Goal: Task Accomplishment & Management: Manage account settings

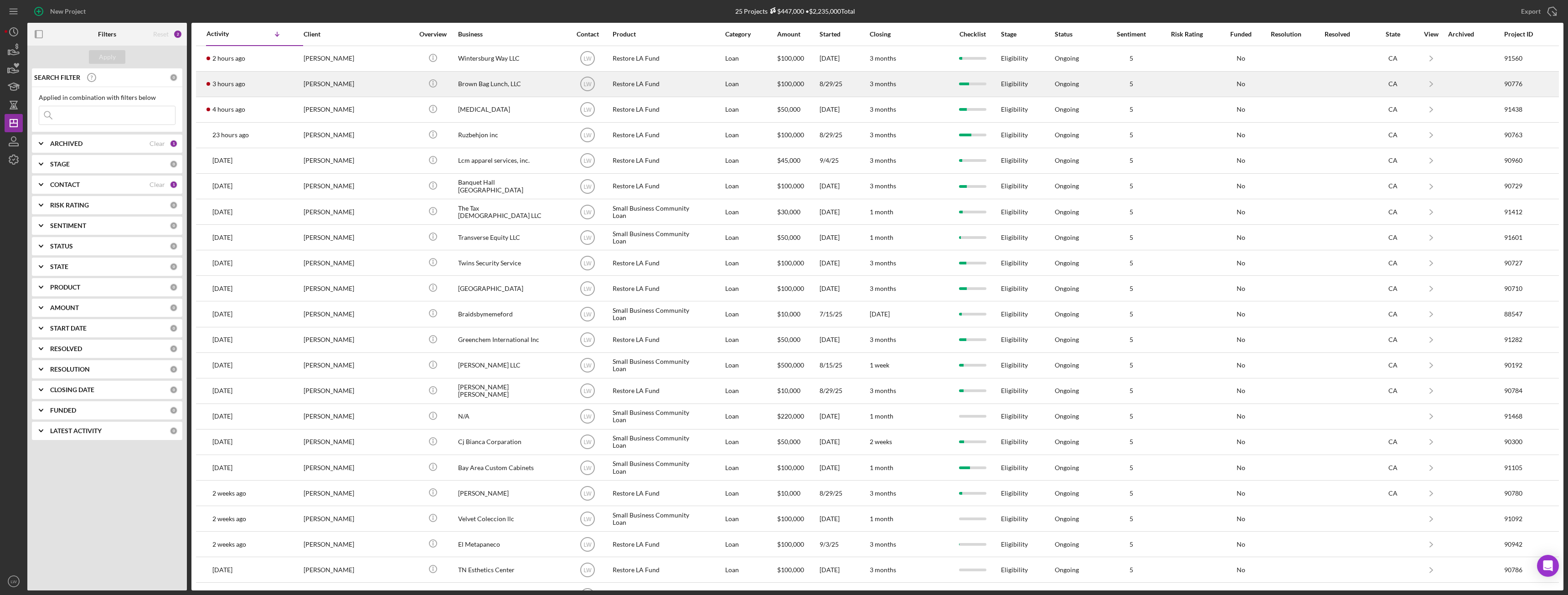
click at [342, 80] on div "[PERSON_NAME]" at bounding box center [349, 84] width 91 height 24
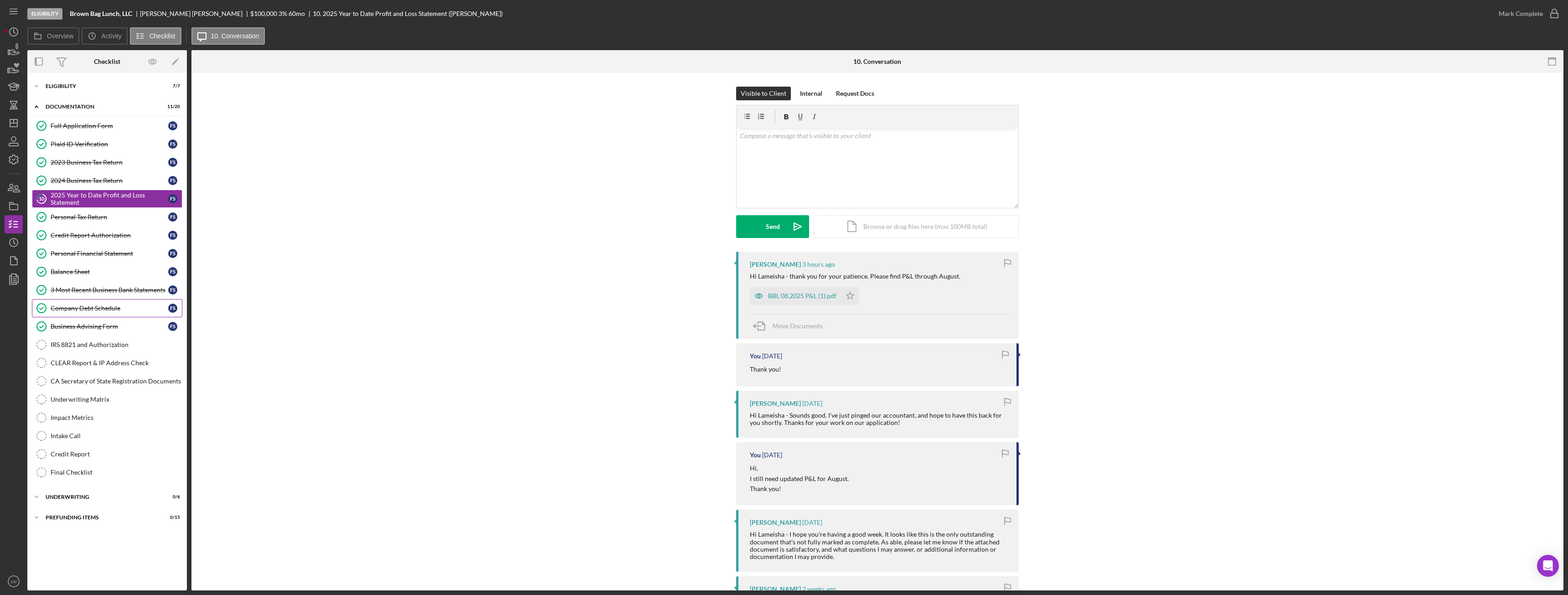
click at [109, 307] on div "Company Debt Schedule" at bounding box center [109, 308] width 118 height 8
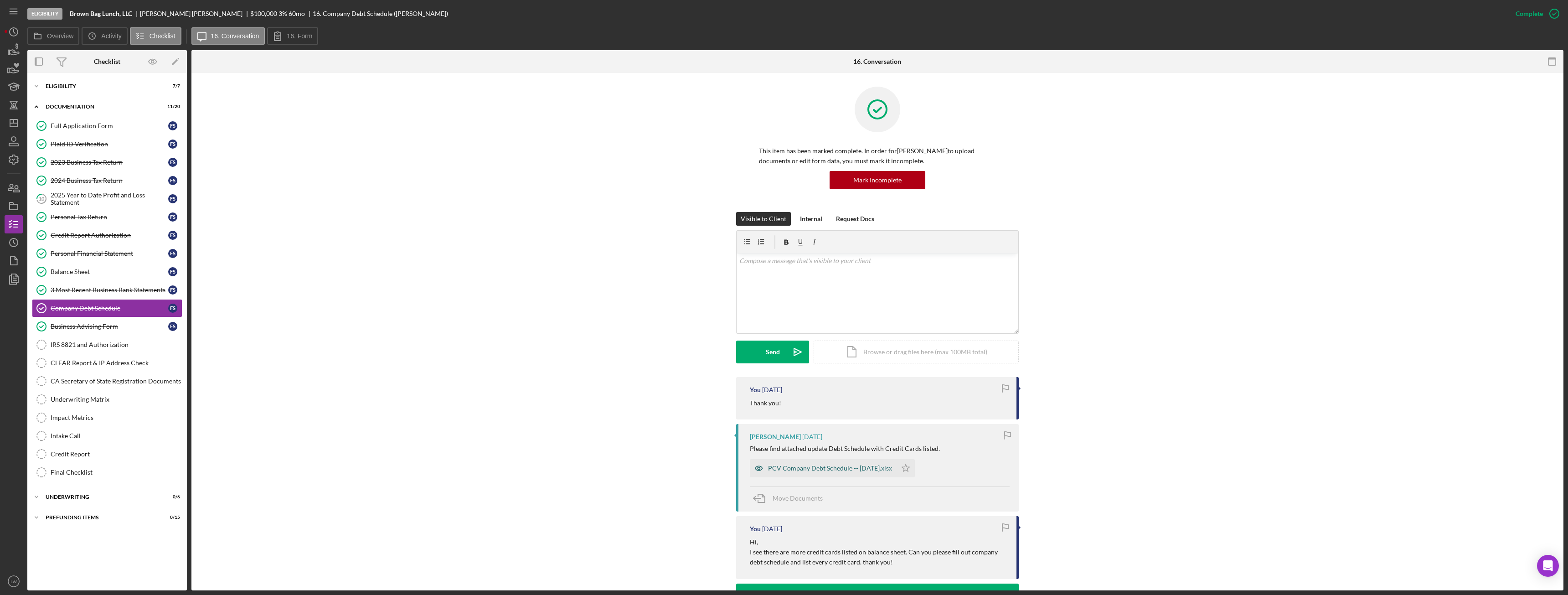
click at [797, 466] on div "PCV Company Debt Schedule -- 2025-09-16.xlsx" at bounding box center [830, 469] width 124 height 8
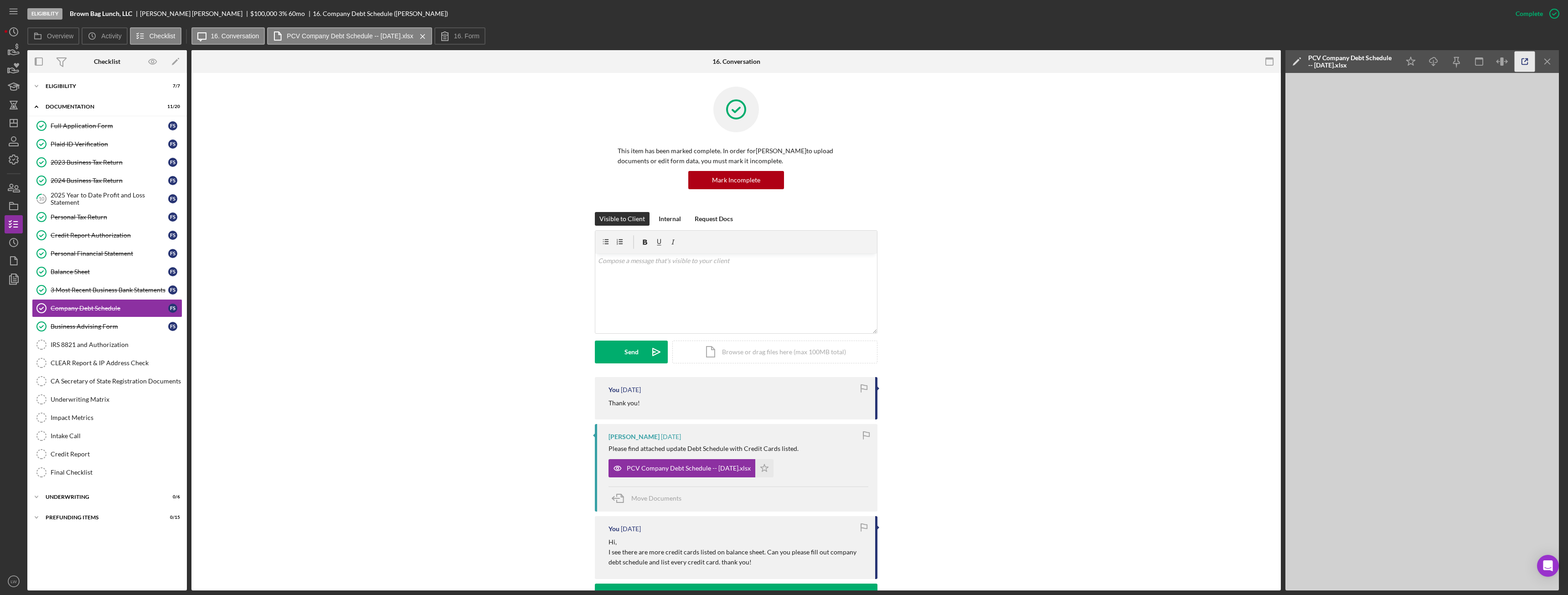
click at [1526, 67] on icon "button" at bounding box center [1526, 62] width 20 height 20
click at [81, 194] on div "2025 Year to Date Profit and Loss Statement" at bounding box center [109, 199] width 118 height 14
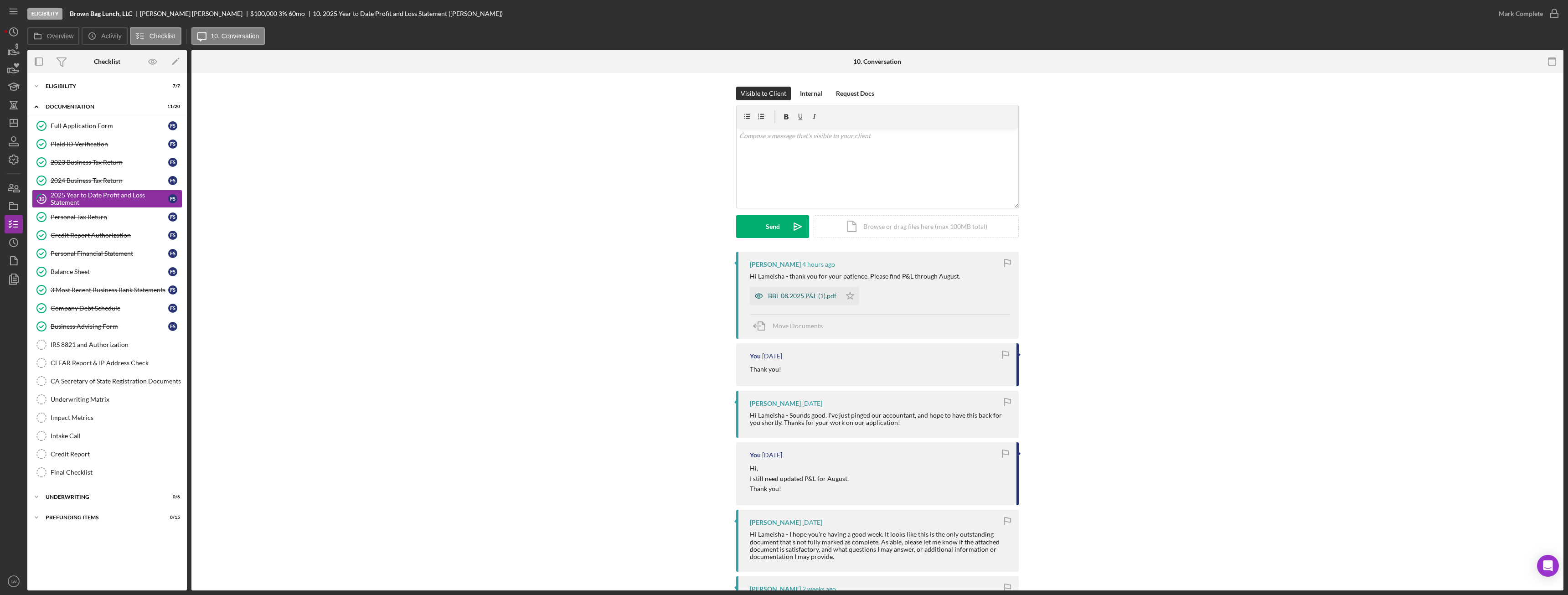
click at [802, 295] on div "BBL 08.2025 P&L (1).pdf" at bounding box center [802, 295] width 69 height 8
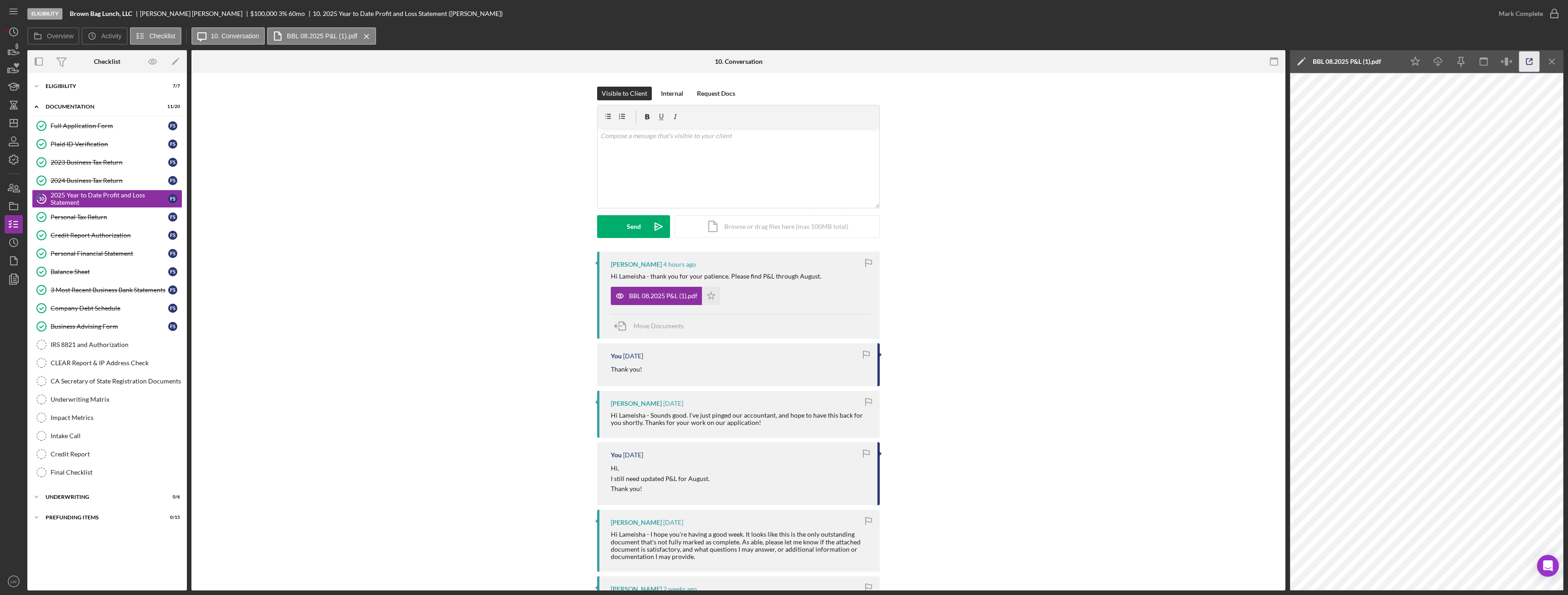
click at [1529, 59] on icon "button" at bounding box center [1530, 61] width 6 height 6
click at [1553, 59] on icon "Icon/Menu Close" at bounding box center [1553, 62] width 20 height 20
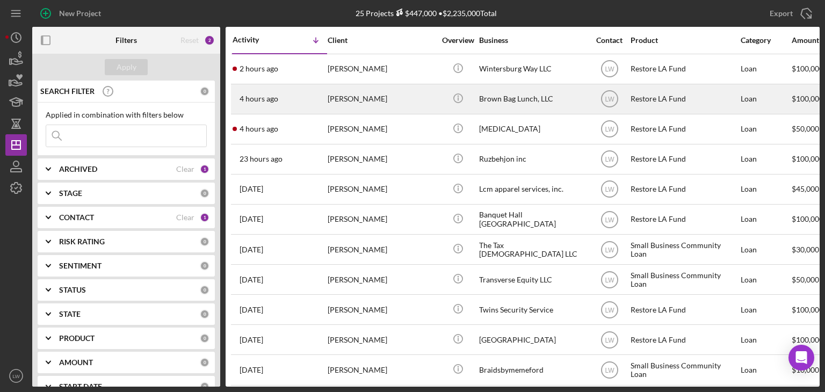
click at [362, 102] on div "[PERSON_NAME]" at bounding box center [381, 99] width 107 height 28
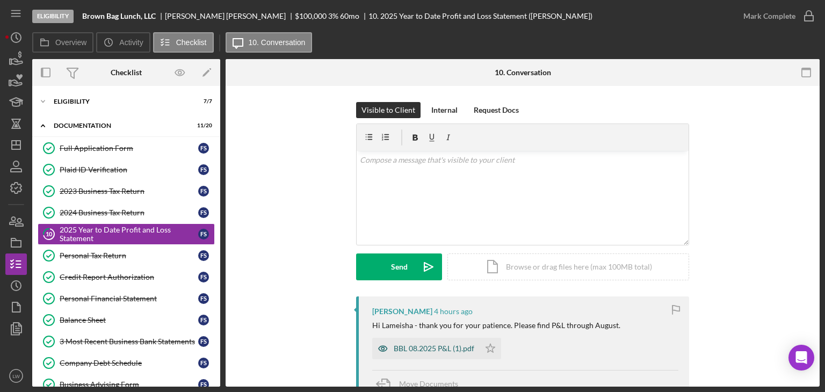
click at [440, 353] on div "BBL 08.2025 P&L (1).pdf" at bounding box center [434, 348] width 81 height 9
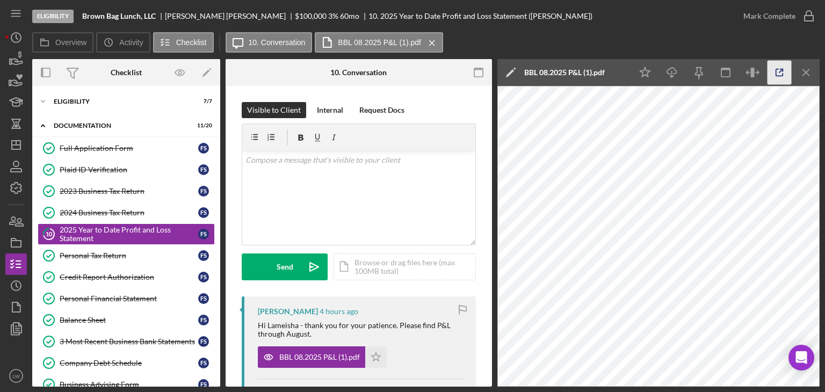
click at [784, 74] on icon "button" at bounding box center [780, 73] width 24 height 24
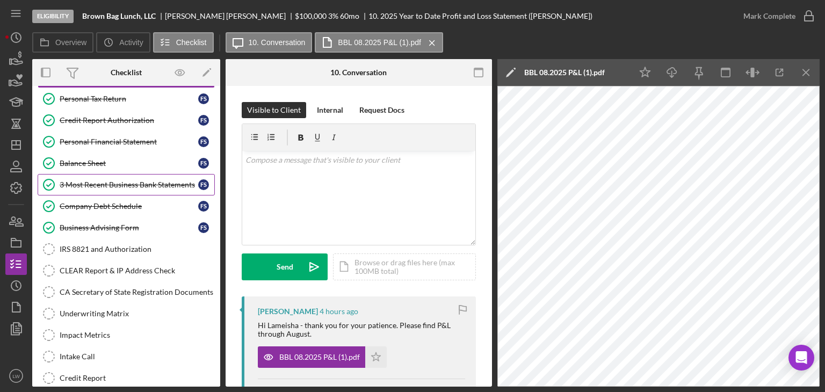
scroll to position [161, 0]
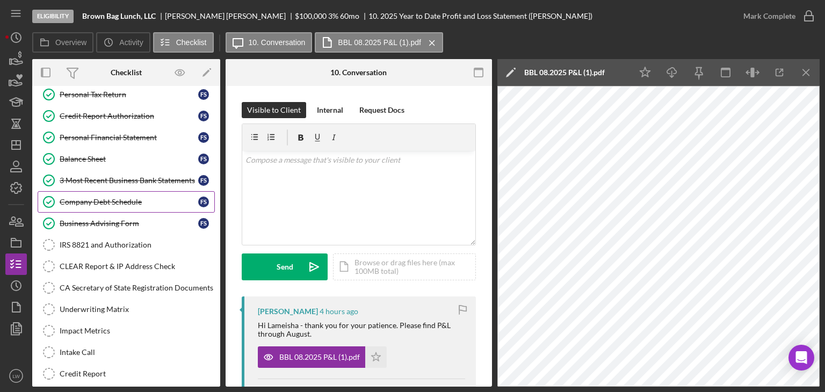
click at [104, 202] on div "Company Debt Schedule" at bounding box center [129, 202] width 139 height 9
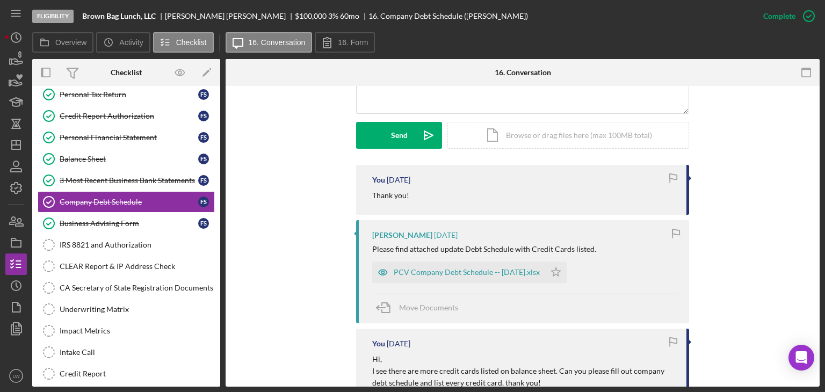
scroll to position [322, 0]
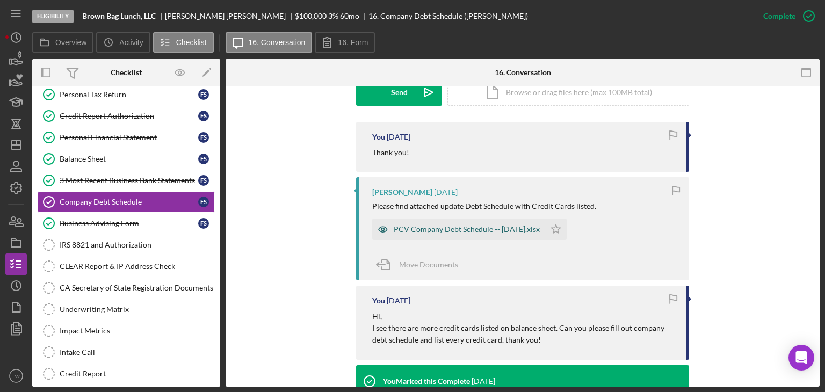
click at [463, 228] on div "PCV Company Debt Schedule -- 2025-09-16.xlsx" at bounding box center [467, 229] width 146 height 9
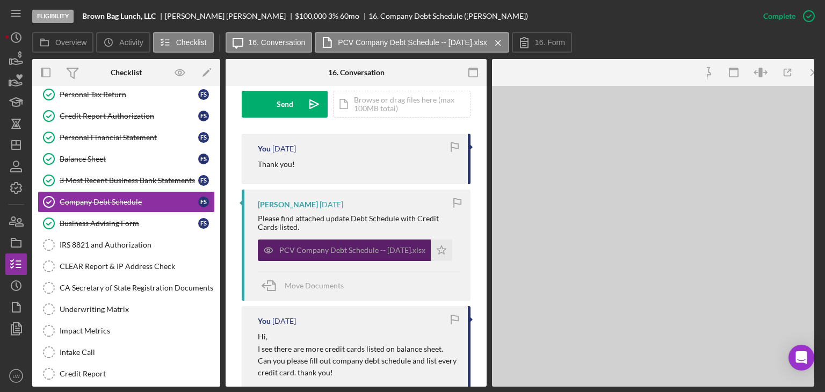
scroll to position [334, 0]
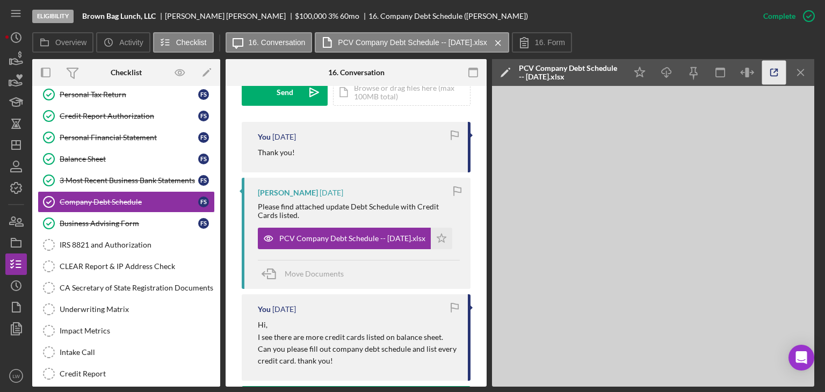
click at [772, 78] on icon "button" at bounding box center [775, 73] width 24 height 24
click at [90, 177] on div "3 Most Recent Business Bank Statements" at bounding box center [129, 180] width 139 height 9
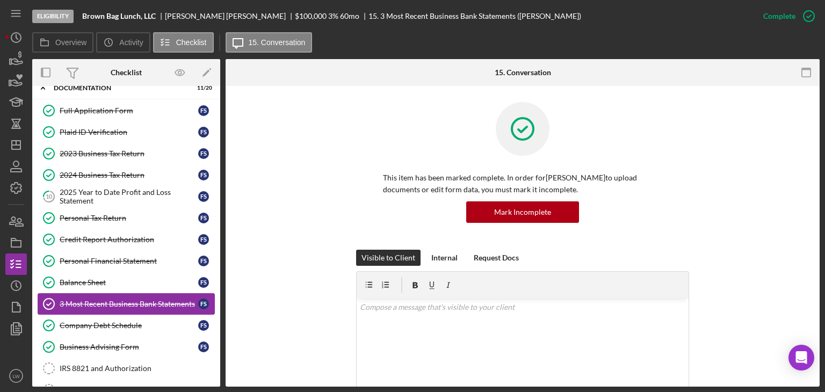
scroll to position [54, 0]
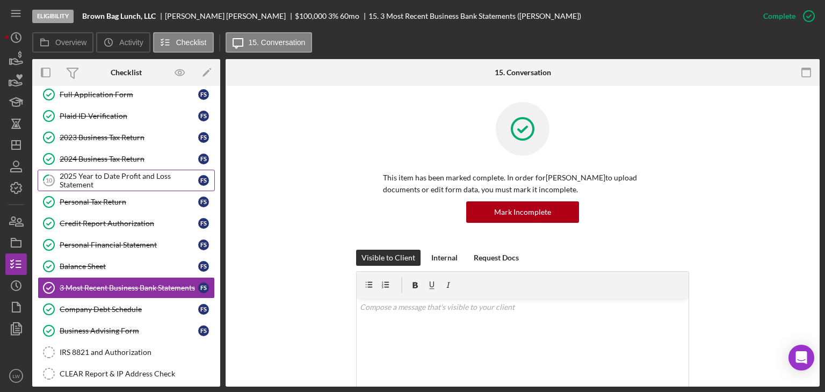
click at [127, 176] on div "2025 Year to Date Profit and Loss Statement" at bounding box center [129, 180] width 139 height 17
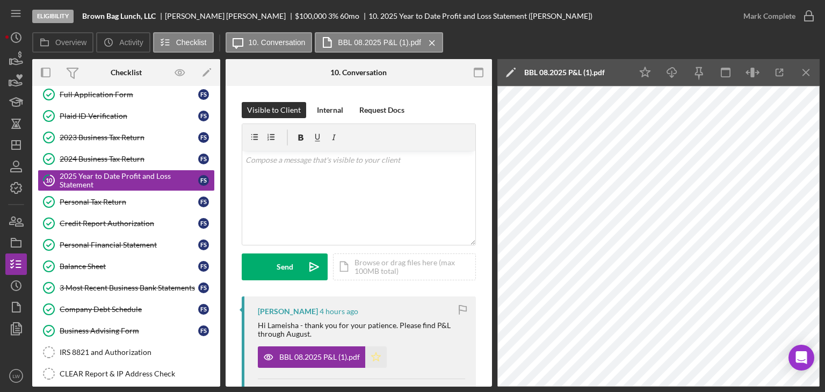
click at [377, 359] on polygon "button" at bounding box center [376, 357] width 9 height 9
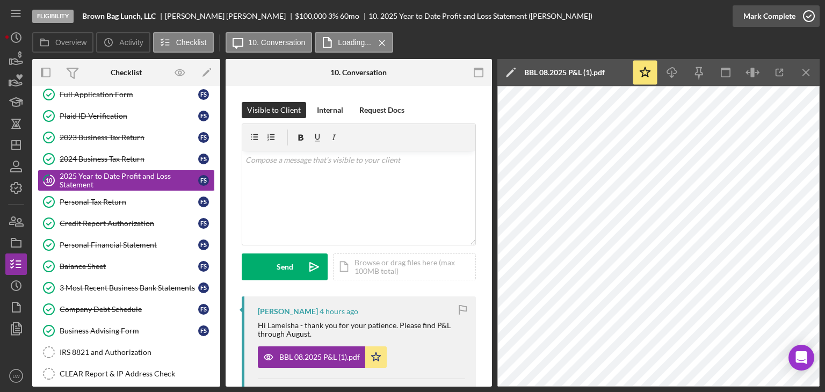
click at [780, 12] on div "Mark Complete" at bounding box center [770, 15] width 52 height 21
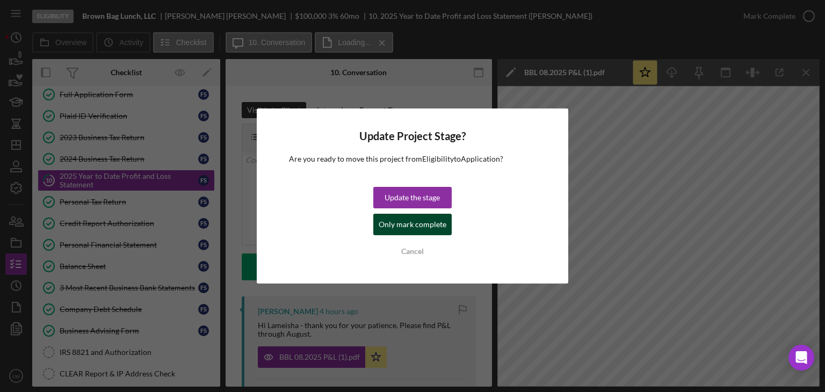
click at [413, 227] on div "Only mark complete" at bounding box center [413, 224] width 68 height 21
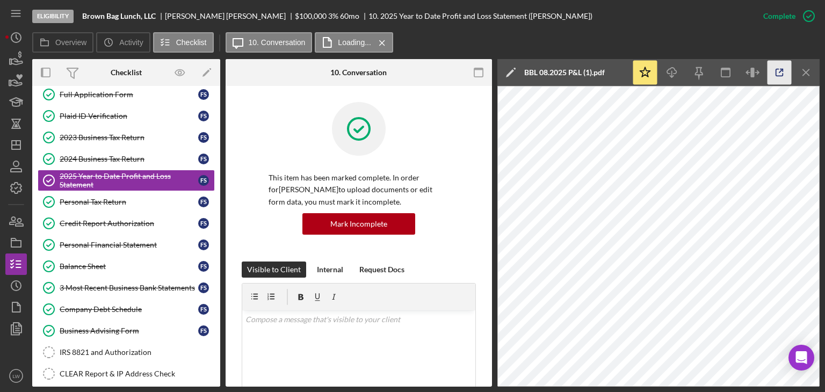
click at [786, 79] on icon "button" at bounding box center [780, 73] width 24 height 24
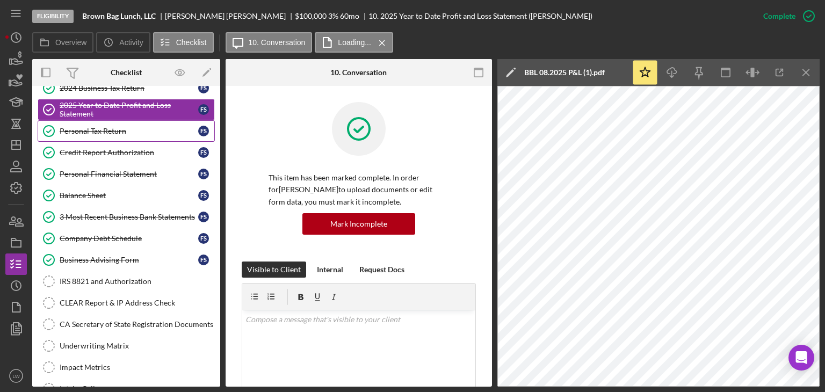
scroll to position [107, 0]
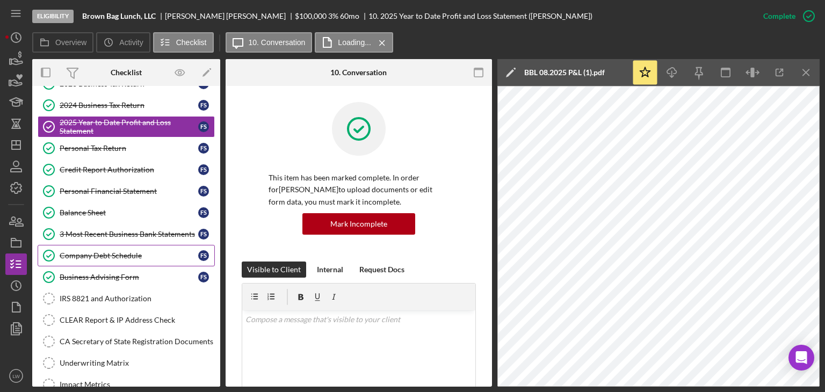
click at [127, 251] on div "Company Debt Schedule" at bounding box center [129, 255] width 139 height 9
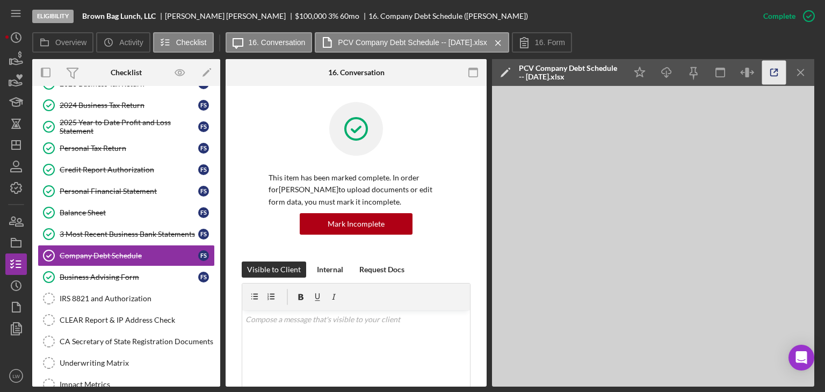
click at [779, 71] on icon "button" at bounding box center [775, 73] width 24 height 24
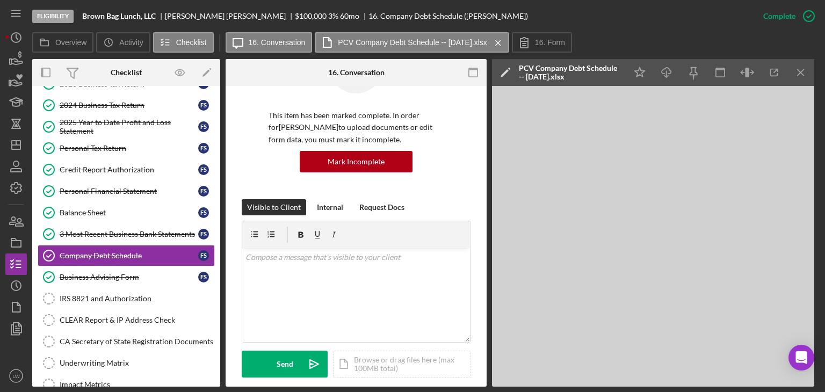
scroll to position [107, 0]
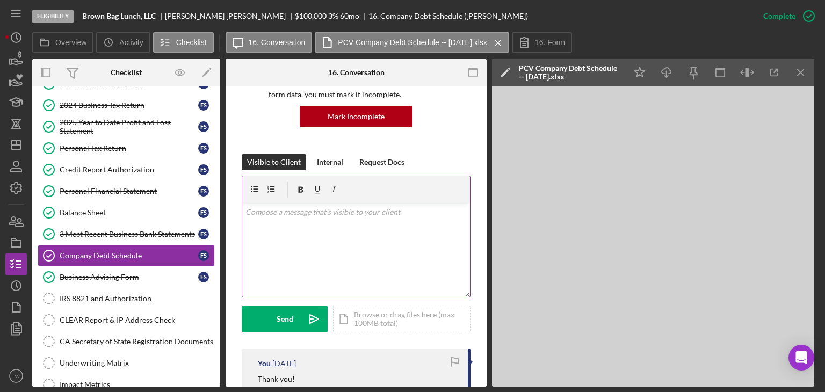
click at [380, 237] on div "v Color teal Color pink Remove color Add row above Add row below Add column bef…" at bounding box center [356, 250] width 228 height 94
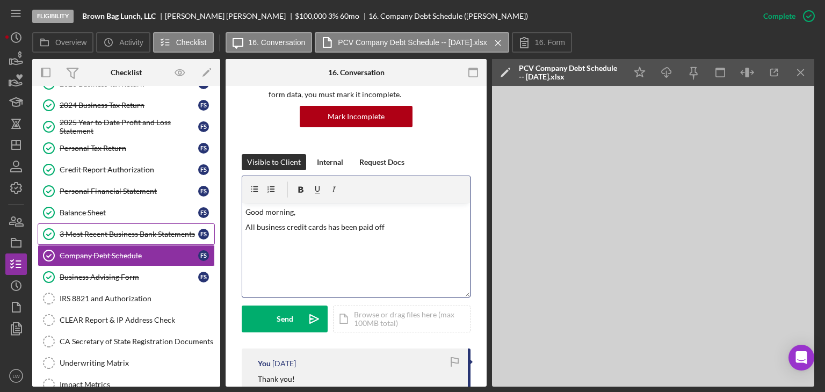
click at [159, 232] on div "3 Most Recent Business Bank Statements" at bounding box center [129, 234] width 139 height 9
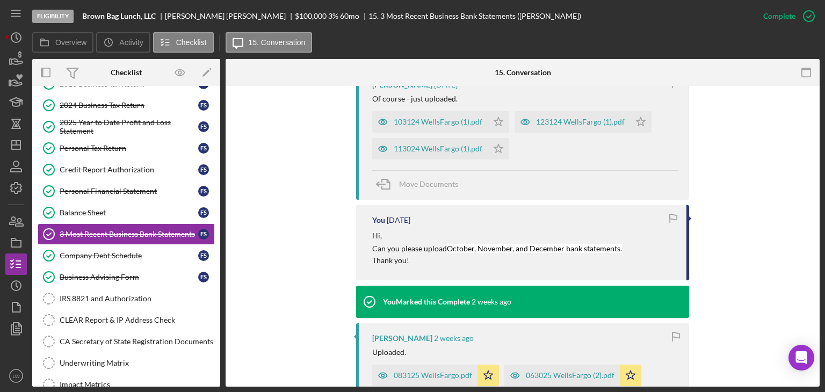
scroll to position [376, 0]
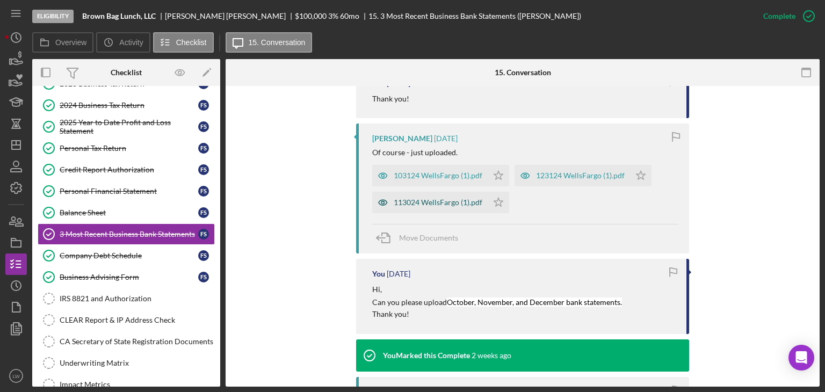
click at [458, 205] on div "113024 WellsFargo (1).pdf" at bounding box center [438, 202] width 89 height 9
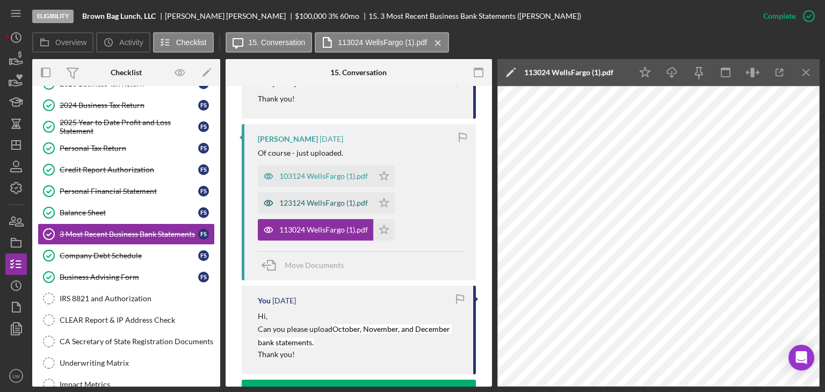
click at [330, 201] on div "123124 WellsFargo (1).pdf" at bounding box center [323, 203] width 89 height 9
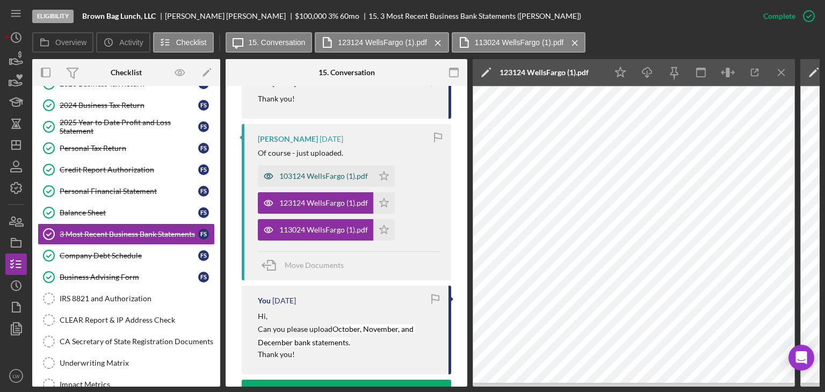
click at [326, 176] on div "103124 WellsFargo (1).pdf" at bounding box center [323, 176] width 89 height 9
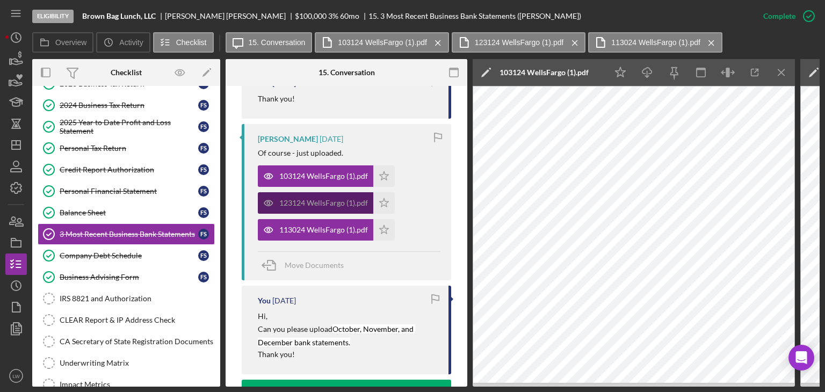
click at [298, 200] on div "123124 WellsFargo (1).pdf" at bounding box center [323, 203] width 89 height 9
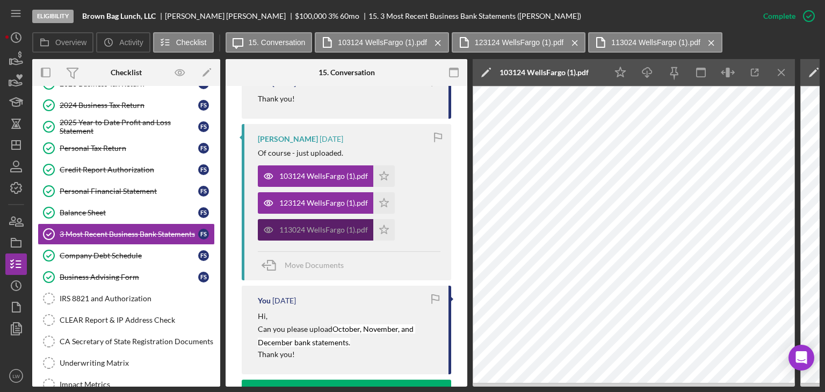
click at [305, 231] on div "113024 WellsFargo (1).pdf" at bounding box center [323, 230] width 89 height 9
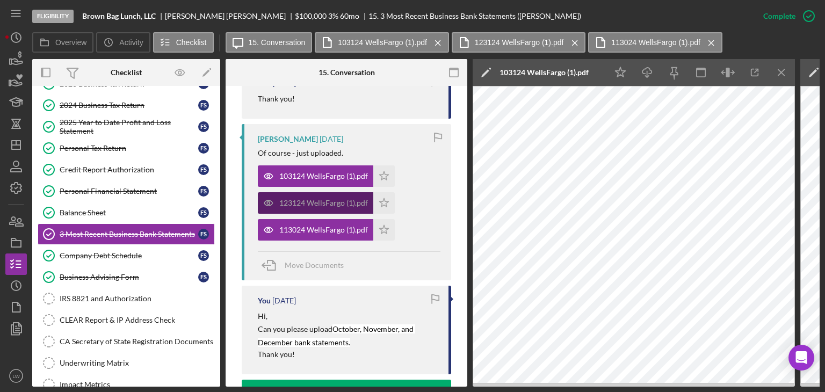
click at [312, 203] on div "123124 WellsFargo (1).pdf" at bounding box center [323, 203] width 89 height 9
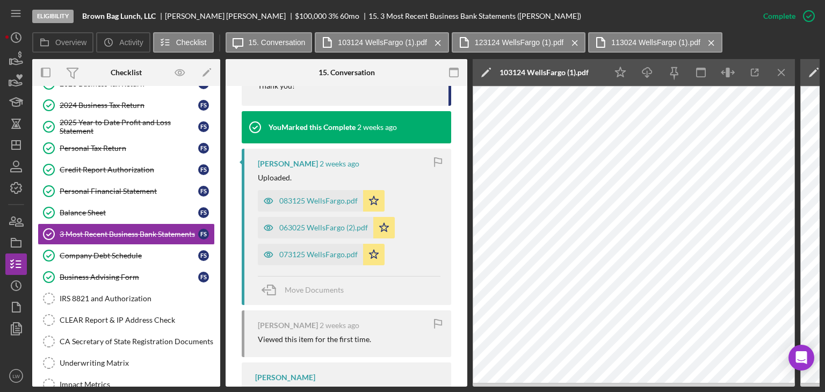
scroll to position [710, 0]
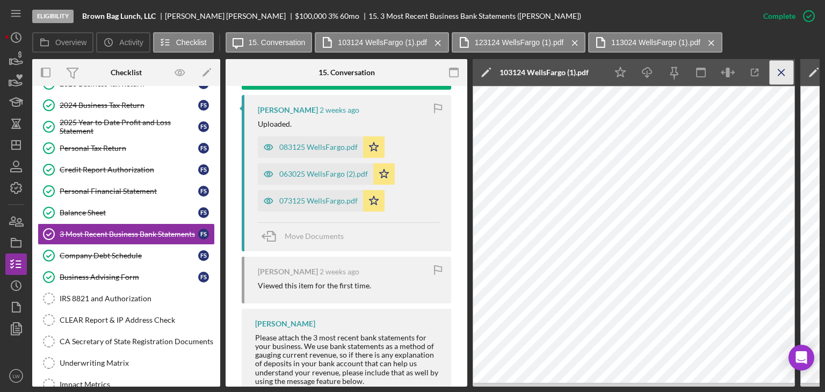
click at [782, 70] on icon "Icon/Menu Close" at bounding box center [782, 73] width 24 height 24
click at [779, 67] on icon "Icon/Menu Close" at bounding box center [782, 73] width 24 height 24
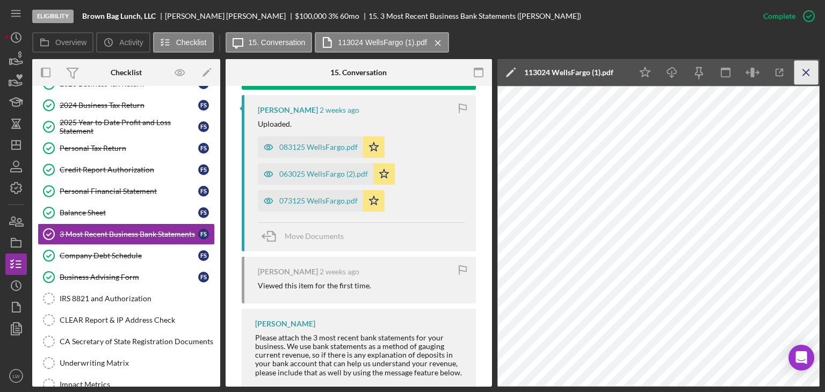
click at [812, 69] on icon "Icon/Menu Close" at bounding box center [807, 73] width 24 height 24
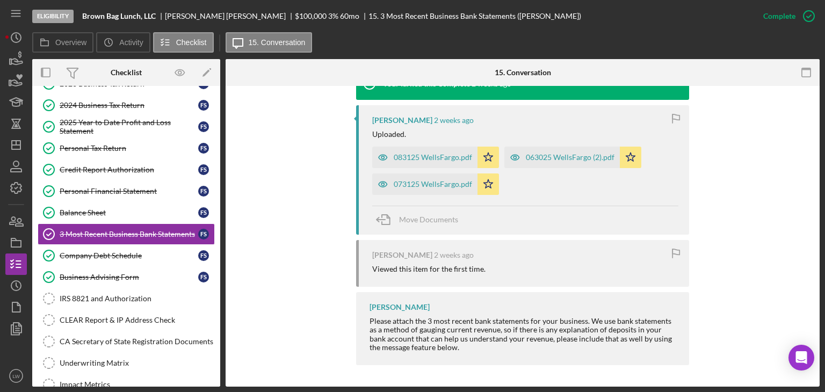
scroll to position [647, 0]
click at [544, 155] on div "063025 WellsFargo (2).pdf" at bounding box center [570, 158] width 89 height 9
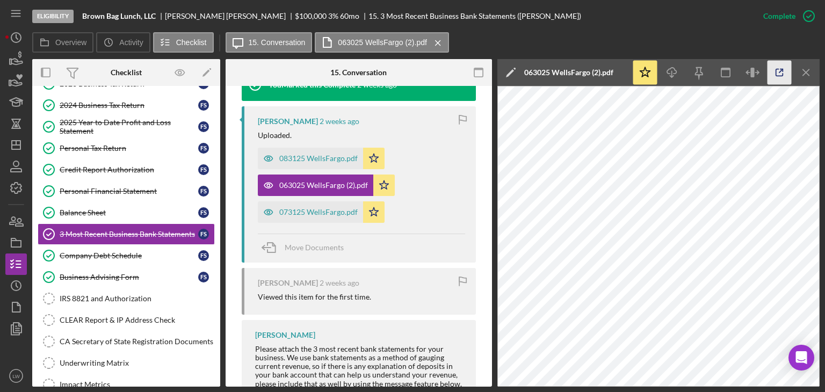
click at [780, 70] on icon "button" at bounding box center [780, 73] width 24 height 24
click at [325, 213] on div "073125 WellsFargo.pdf" at bounding box center [318, 212] width 78 height 9
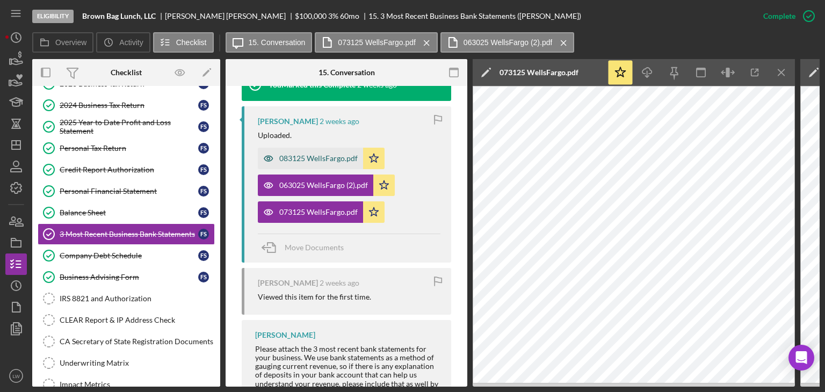
click at [314, 148] on div "083125 WellsFargo.pdf" at bounding box center [310, 158] width 105 height 21
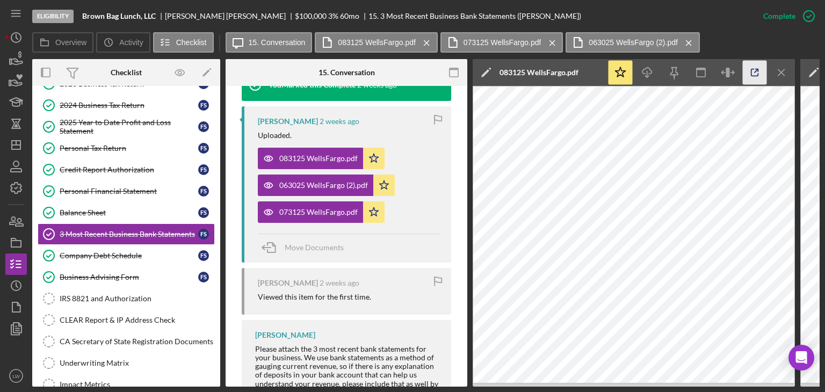
click at [757, 70] on line "button" at bounding box center [756, 70] width 3 height 3
click at [114, 208] on div "Balance Sheet" at bounding box center [129, 212] width 139 height 9
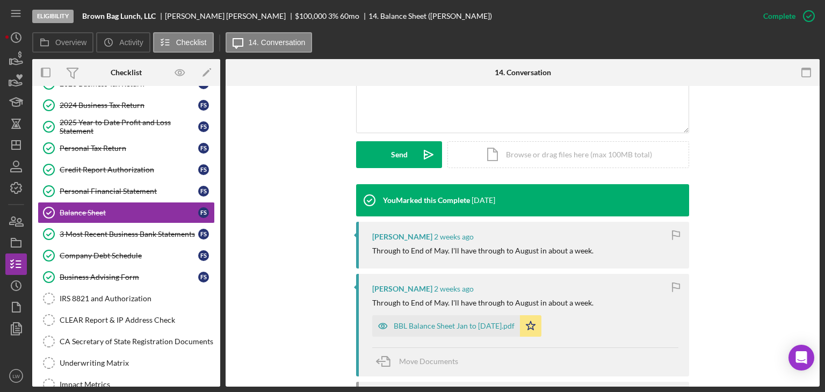
scroll to position [322, 0]
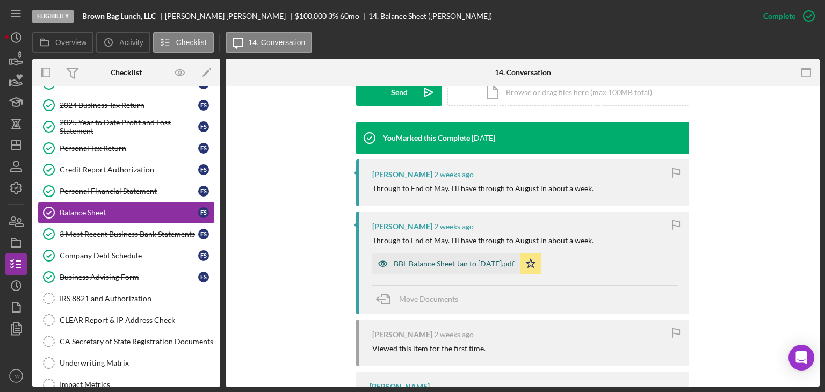
click at [464, 265] on div "BBL Balance Sheet Jan to [DATE].pdf" at bounding box center [454, 264] width 121 height 9
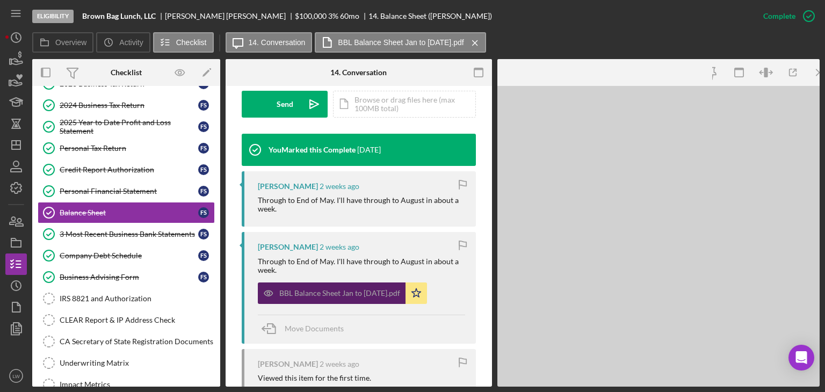
scroll to position [334, 0]
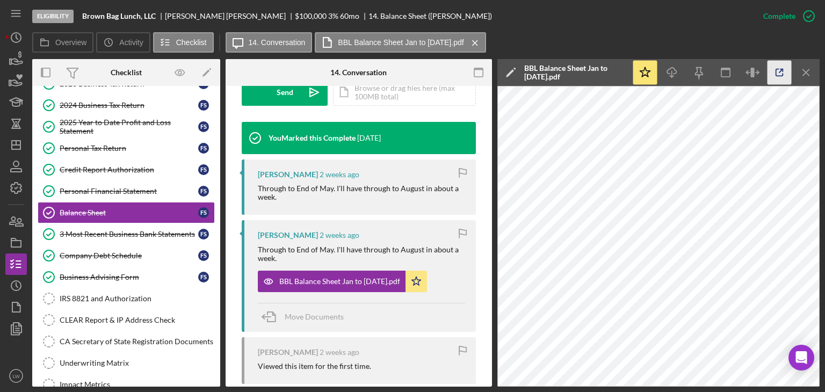
click at [789, 75] on icon "button" at bounding box center [780, 73] width 24 height 24
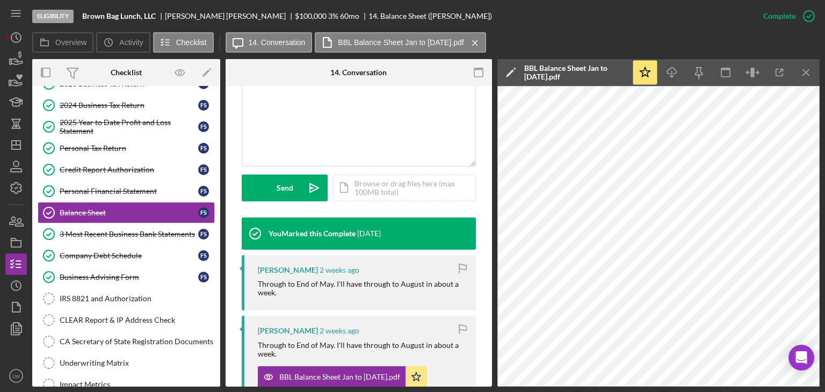
scroll to position [173, 0]
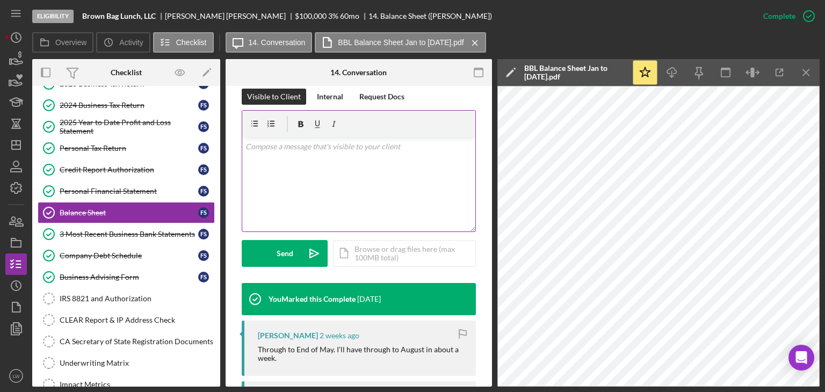
click at [390, 192] on div "v Color teal Color pink Remove color Add row above Add row below Add column bef…" at bounding box center [358, 185] width 233 height 94
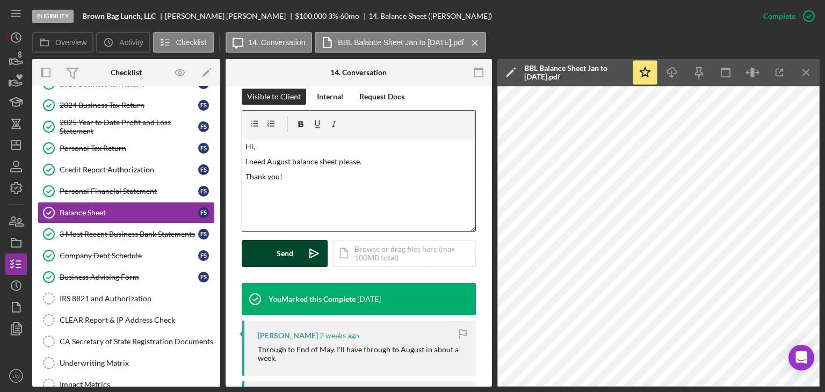
click at [290, 256] on div "Send" at bounding box center [285, 253] width 17 height 27
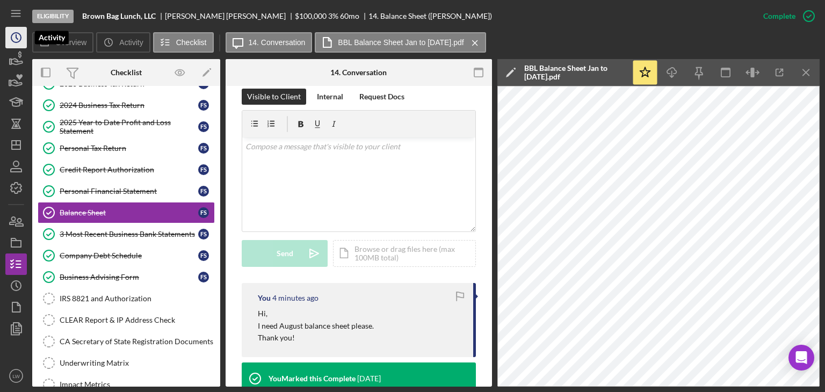
click at [15, 40] on icon "Icon/History" at bounding box center [16, 37] width 27 height 27
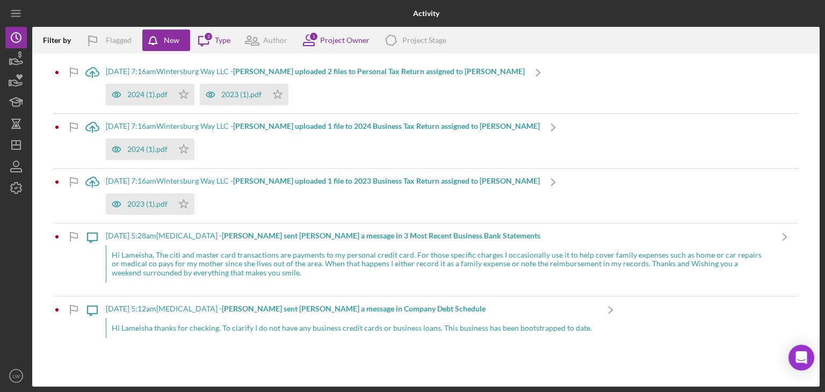
click at [249, 258] on div "Hi Lameisha, The citi and master card transactions are payments to my personal …" at bounding box center [439, 264] width 666 height 37
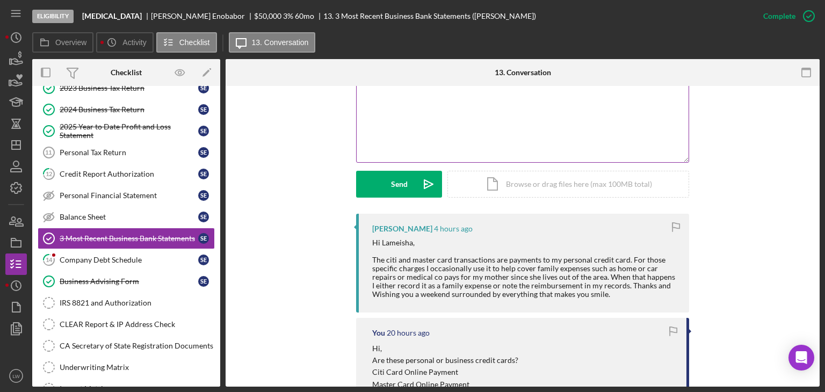
scroll to position [215, 0]
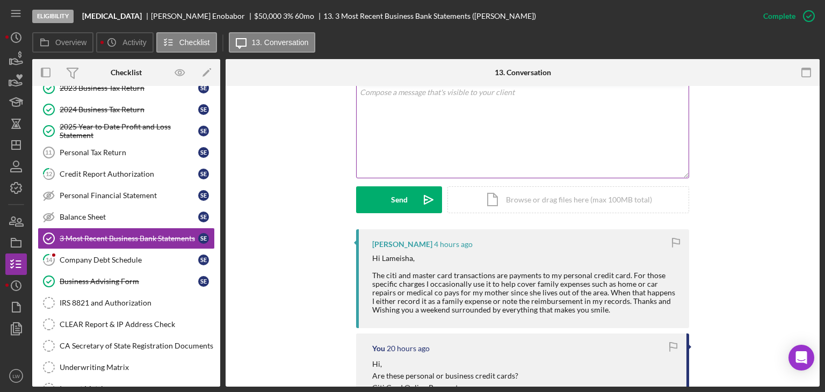
click at [497, 159] on div "v Color teal Color pink Remove color Add row above Add row below Add column bef…" at bounding box center [523, 131] width 332 height 94
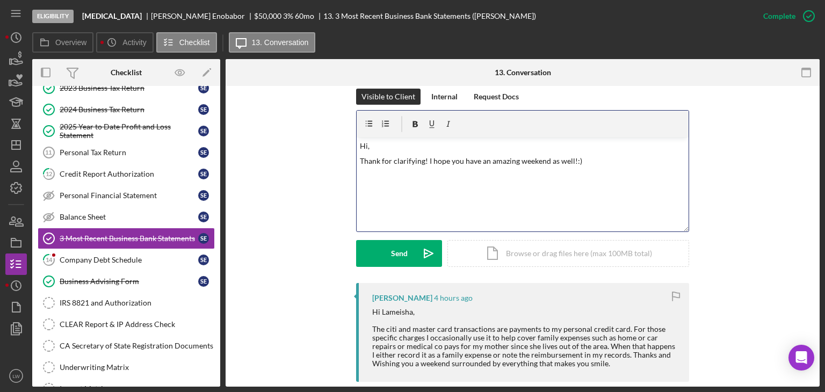
drag, startPoint x: 379, startPoint y: 161, endPoint x: 385, endPoint y: 166, distance: 8.0
click at [379, 161] on p "Thank for clarifying! I hope you have an amazing weekend as well!:)" at bounding box center [523, 161] width 326 height 12
click at [398, 249] on div "Send" at bounding box center [399, 253] width 17 height 27
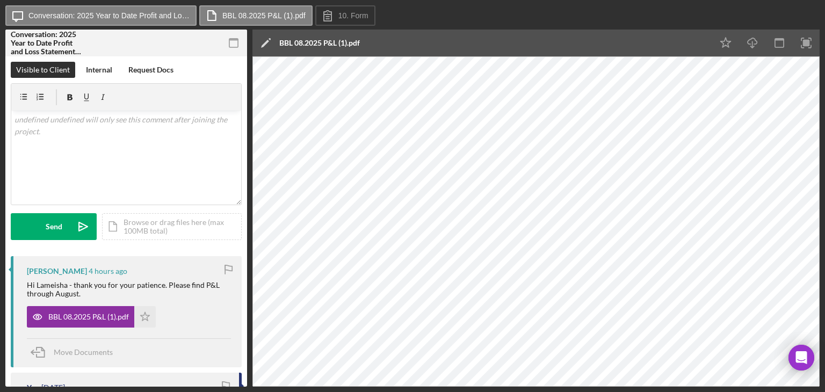
click at [234, 43] on icon "button" at bounding box center [234, 43] width 24 height 24
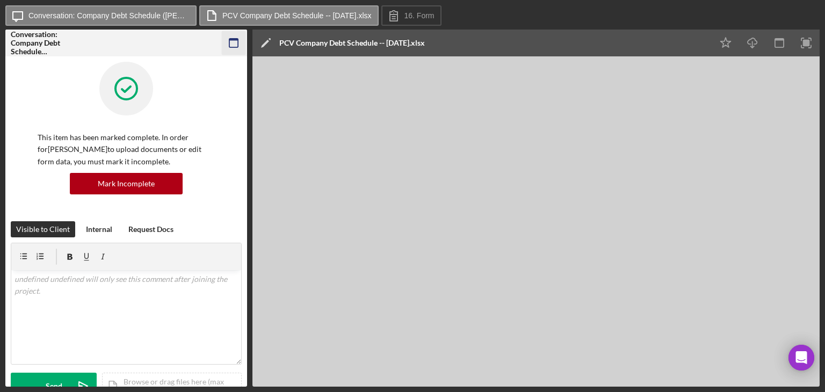
click at [235, 41] on icon "button" at bounding box center [234, 43] width 24 height 24
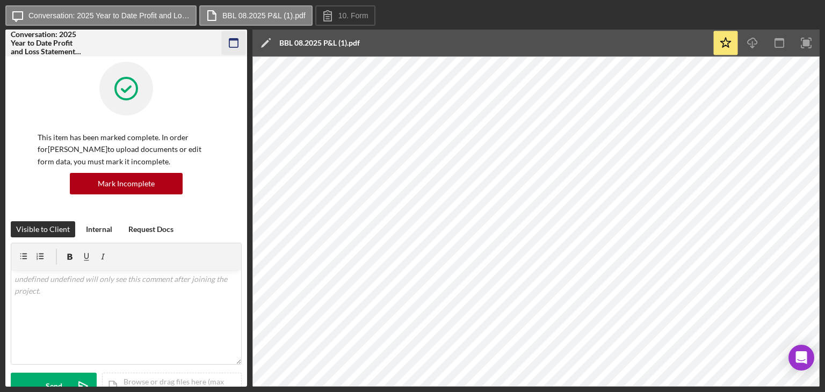
click at [235, 45] on icon "button" at bounding box center [234, 43] width 24 height 24
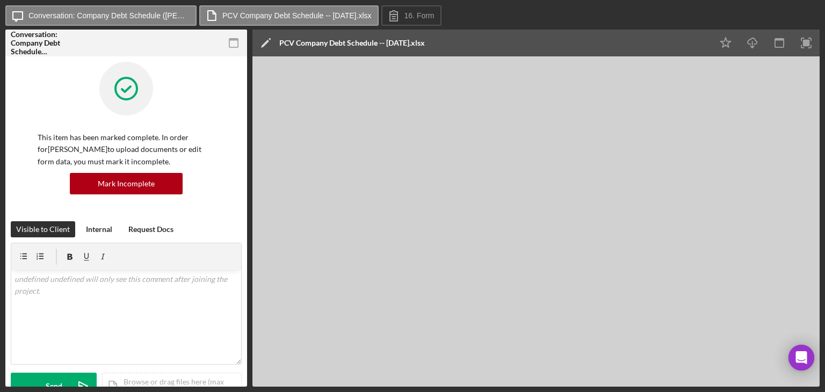
click at [242, 39] on icon "button" at bounding box center [234, 43] width 24 height 24
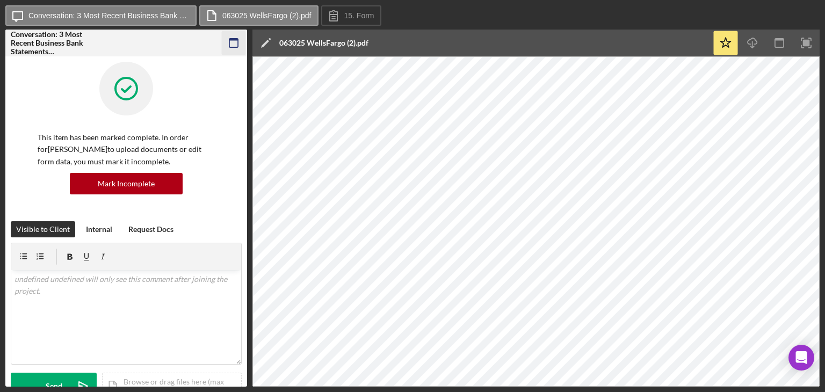
click at [227, 39] on icon "button" at bounding box center [234, 43] width 24 height 24
click at [237, 41] on icon "button" at bounding box center [234, 43] width 24 height 24
click at [234, 40] on icon "button" at bounding box center [234, 43] width 24 height 24
